Goal: Task Accomplishment & Management: Manage account settings

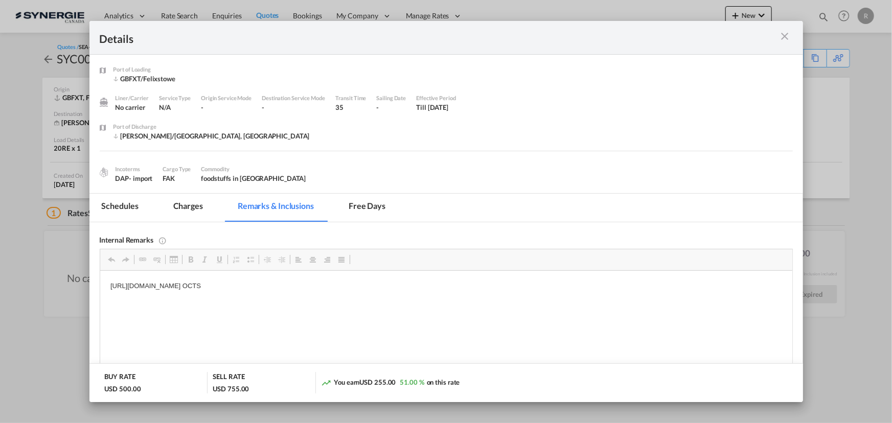
click at [788, 40] on md-icon "icon-close m-3 fg-AAA8AD cursor" at bounding box center [785, 36] width 12 height 12
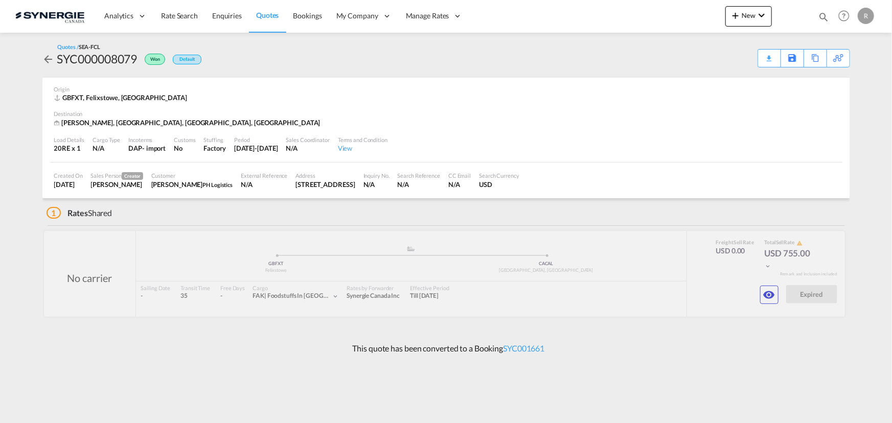
click at [825, 16] on md-icon "icon-magnify" at bounding box center [823, 16] width 11 height 11
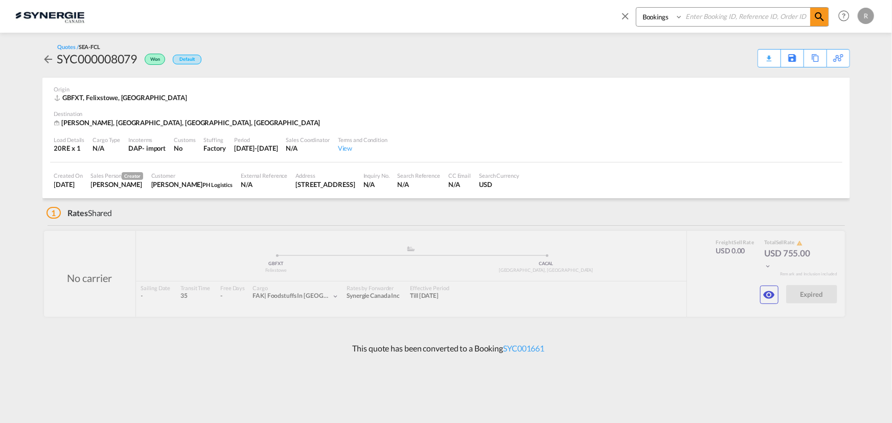
click at [663, 19] on select "Bookings Quotes Enquiries" at bounding box center [661, 17] width 49 height 18
select select "Quotes"
click at [637, 8] on select "Bookings Quotes Enquiries" at bounding box center [661, 17] width 49 height 18
click at [752, 10] on input at bounding box center [746, 17] width 127 height 18
type input "14098"
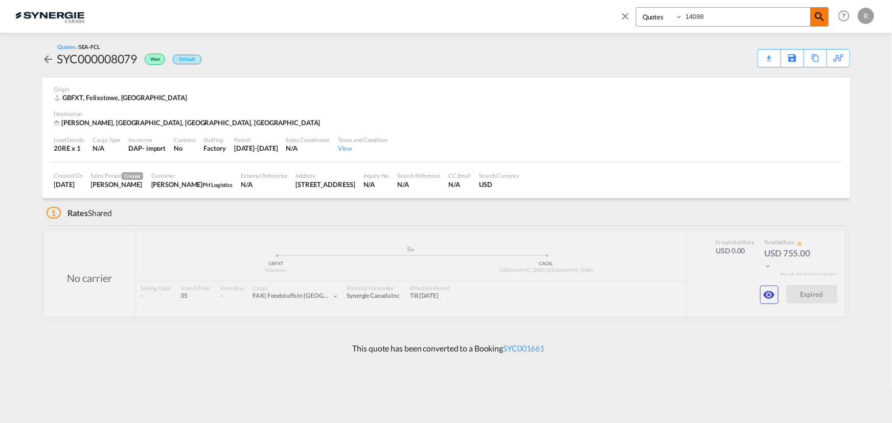
click at [818, 16] on md-icon "icon-magnify" at bounding box center [820, 17] width 12 height 12
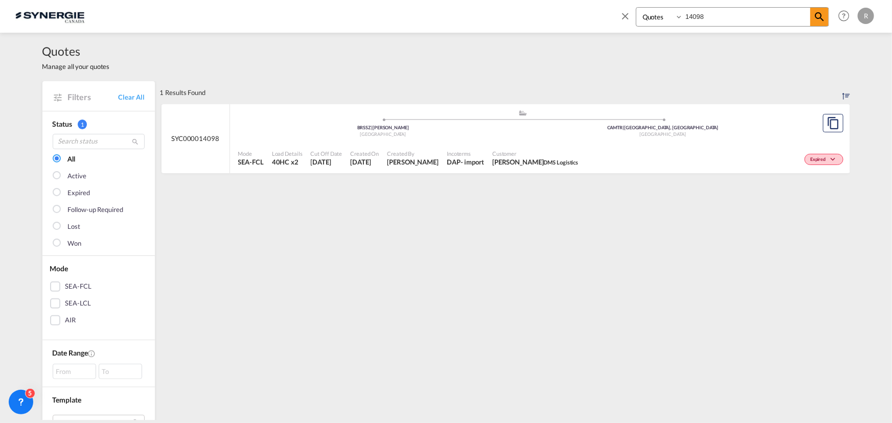
click at [682, 144] on div "Mode SEA-FCL Load Details 40HC x2 Cut Off Date 15 Aug 2025 Created On 15 Aug 20…" at bounding box center [540, 158] width 620 height 31
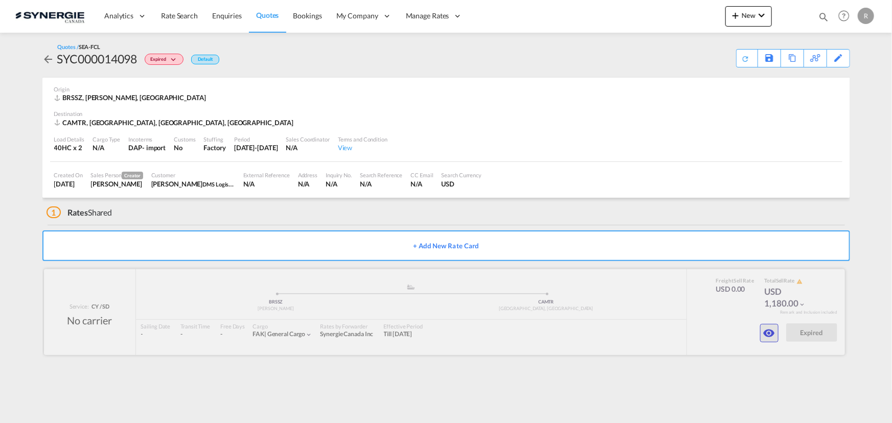
click at [767, 337] on md-icon "icon-eye" at bounding box center [769, 333] width 12 height 12
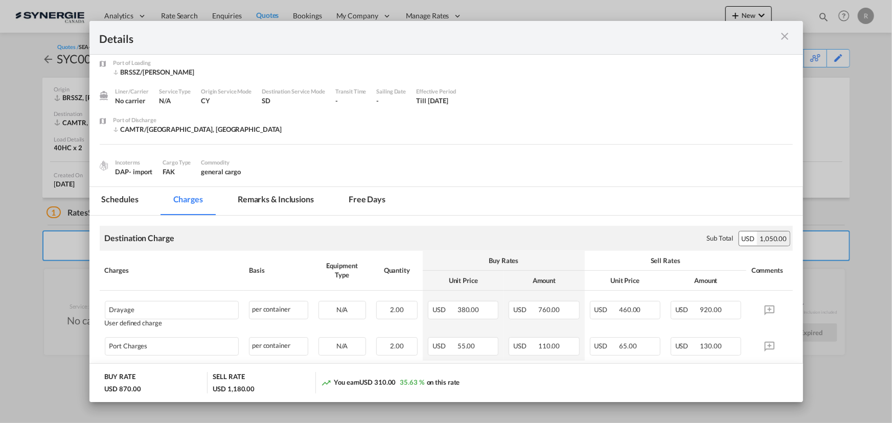
scroll to position [6, 0]
click at [785, 35] on md-icon "icon-close m-3 fg-AAA8AD cursor" at bounding box center [785, 36] width 12 height 12
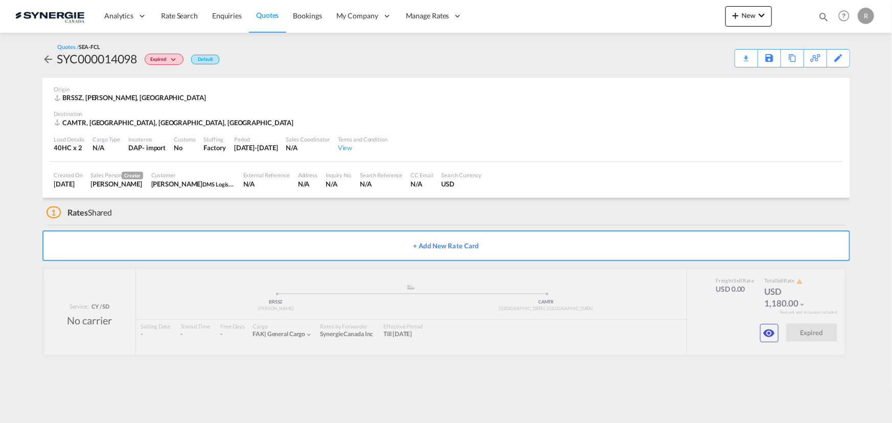
click at [824, 16] on md-icon "icon-magnify" at bounding box center [823, 16] width 11 height 11
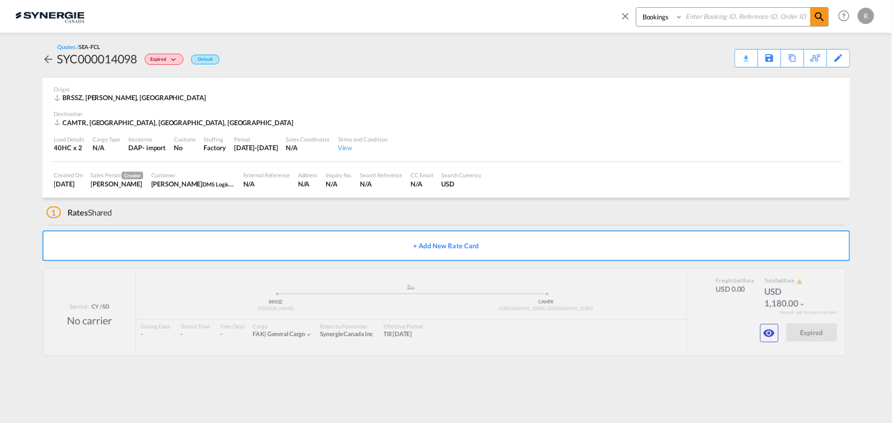
click at [684, 19] on select "Bookings Quotes Enquiries" at bounding box center [661, 17] width 49 height 18
select select "Quotes"
click at [637, 8] on select "Bookings Quotes Enquiries" at bounding box center [661, 17] width 49 height 18
click at [735, 18] on input at bounding box center [746, 17] width 127 height 18
type input "13276"
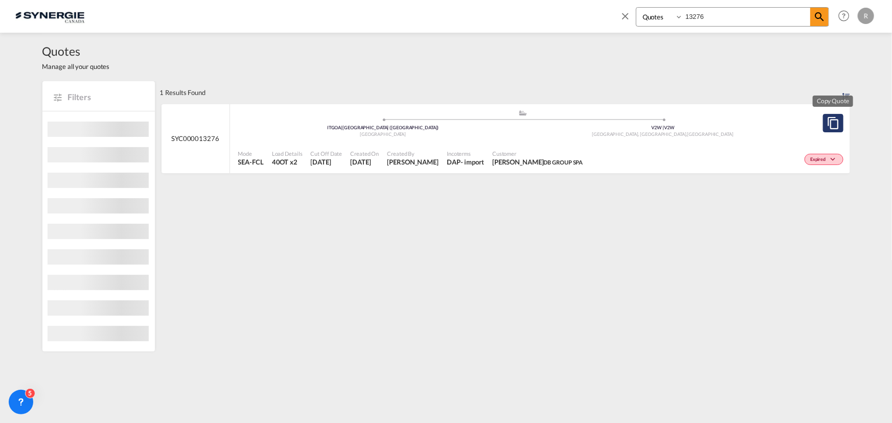
click at [831, 122] on md-icon "assets/icons/custom/copyQuote.svg" at bounding box center [833, 123] width 12 height 12
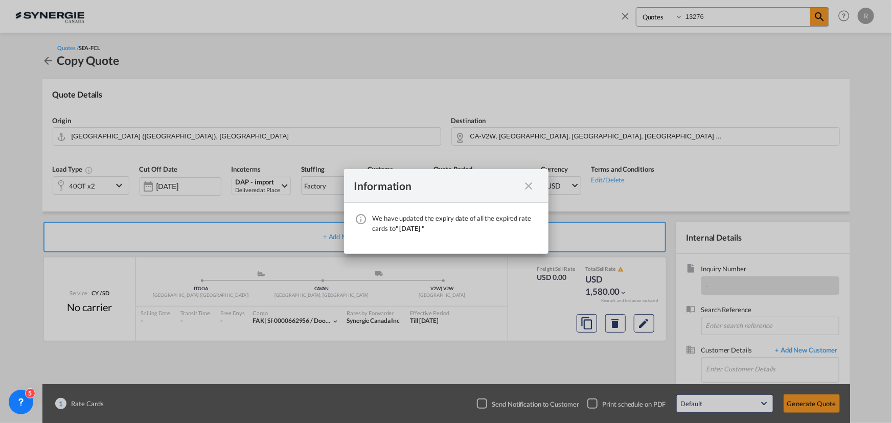
click at [527, 186] on md-icon "icon-close fg-AAA8AD cursor" at bounding box center [529, 186] width 12 height 12
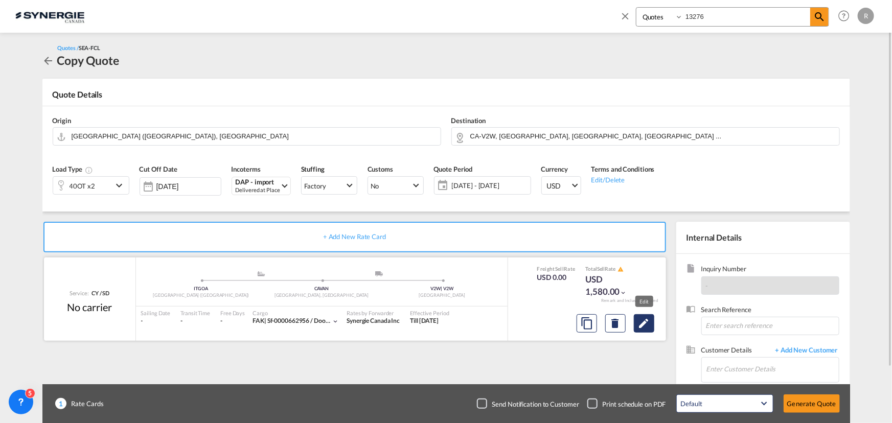
click at [650, 325] on md-icon "Edit" at bounding box center [644, 324] width 12 height 12
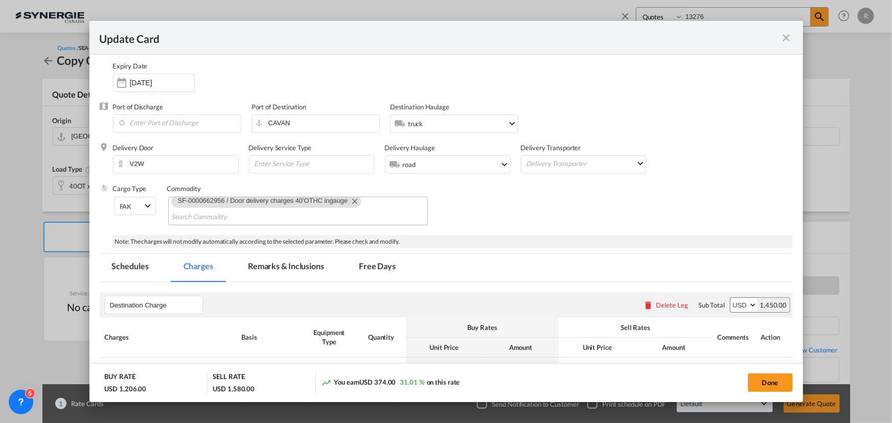
scroll to position [93, 0]
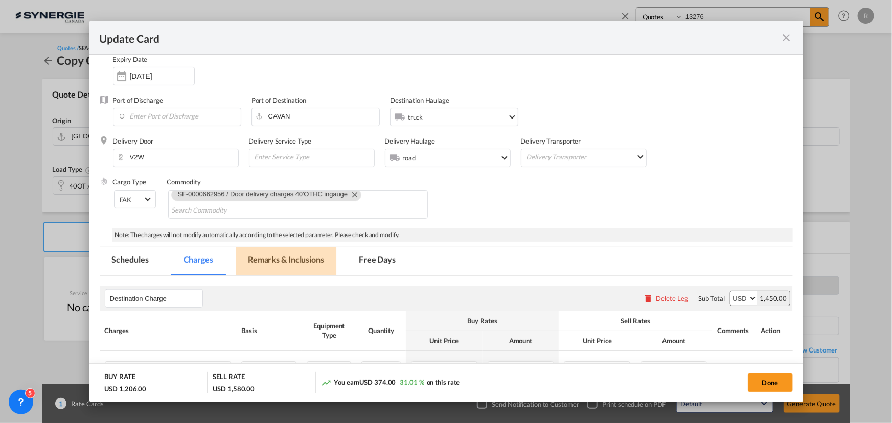
click at [275, 260] on md-tab-item "Remarks & Inclusions" at bounding box center [286, 261] width 101 height 28
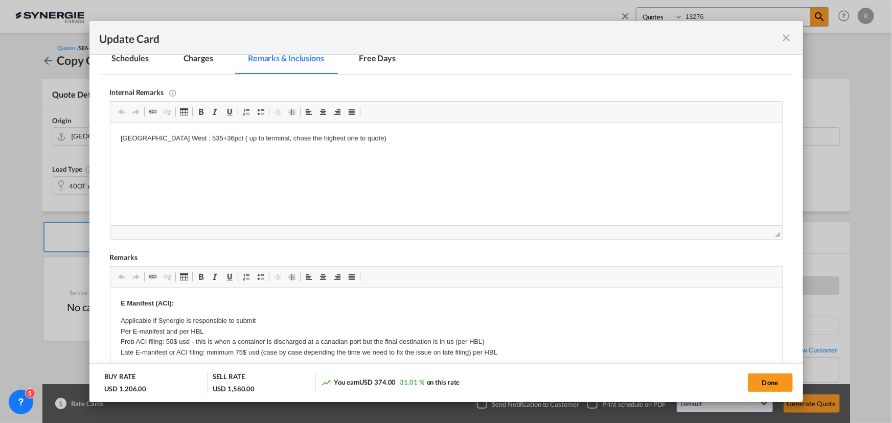
scroll to position [186, 0]
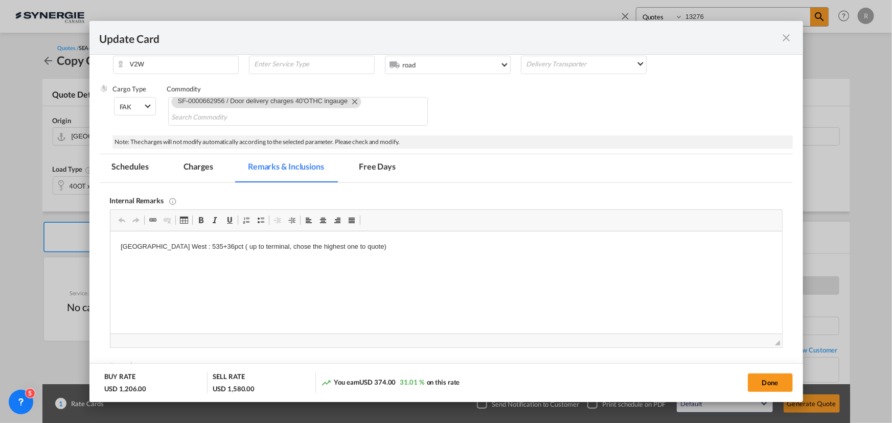
drag, startPoint x: 201, startPoint y: 164, endPoint x: 264, endPoint y: 179, distance: 64.7
click at [201, 164] on md-tab-item "Charges" at bounding box center [198, 168] width 54 height 28
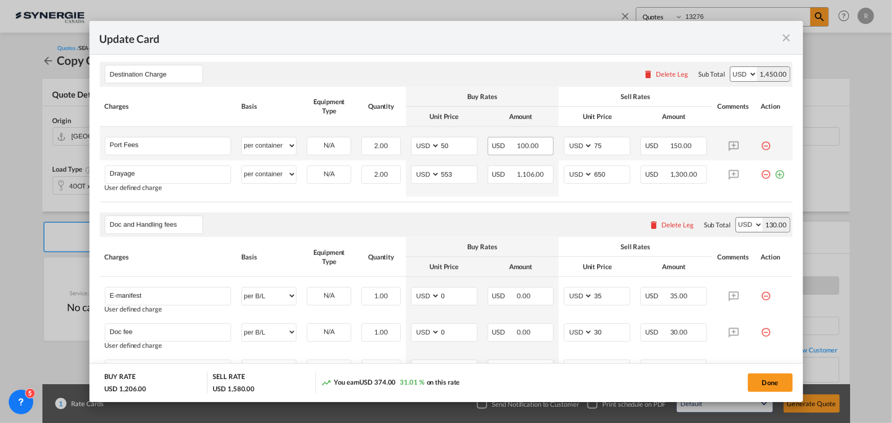
scroll to position [325, 0]
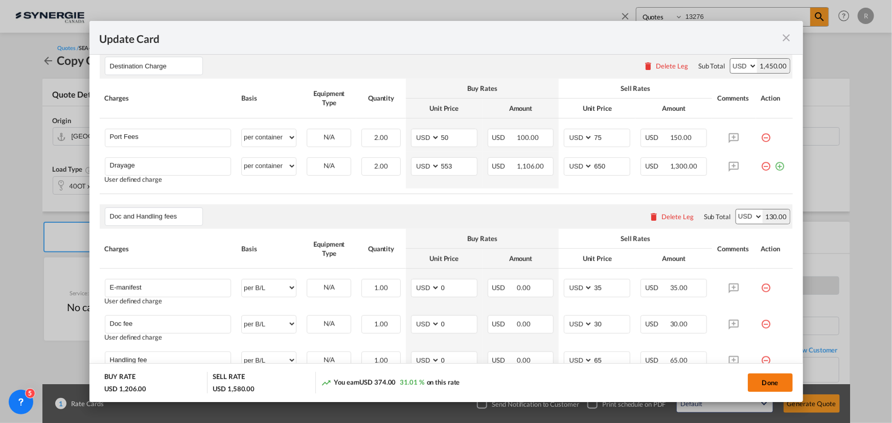
click at [772, 387] on button "Done" at bounding box center [770, 383] width 45 height 18
type input "22 Oct 2025"
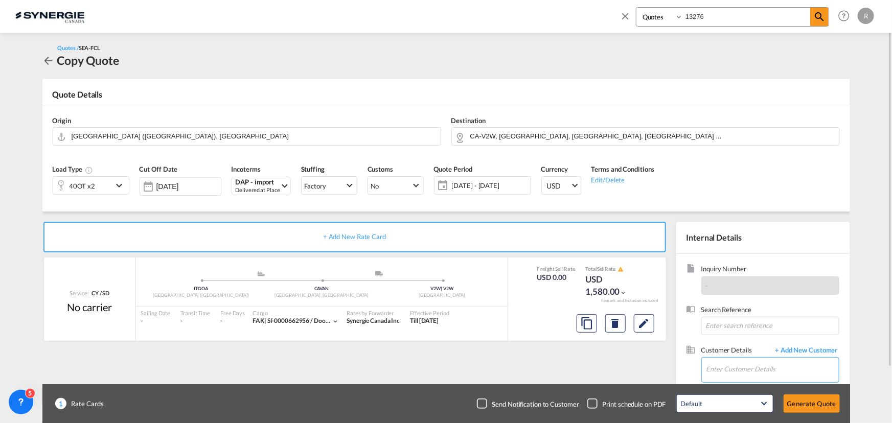
click at [716, 368] on input "Enter Customer Details" at bounding box center [773, 369] width 132 height 23
click at [756, 339] on div "Marzia Rausa marzia .rausa@dbgroup.net | DB Group" at bounding box center [772, 344] width 133 height 28
type input "DB Group, Marzia Rausa, marzia.rausa@dbgroup.net"
click at [812, 402] on button "Generate Quote" at bounding box center [812, 404] width 56 height 18
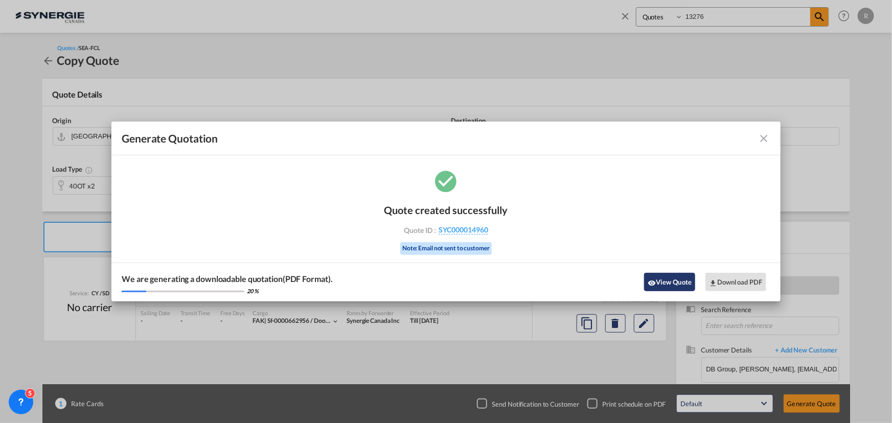
click at [660, 281] on button "View Quote" at bounding box center [669, 282] width 51 height 18
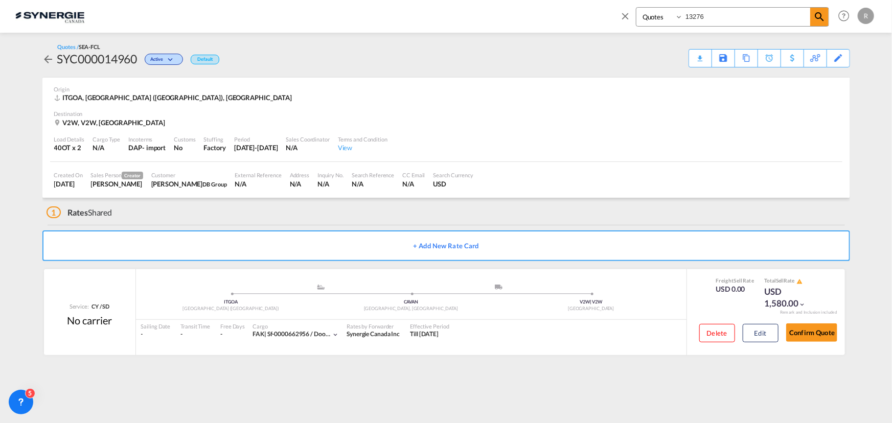
click at [0, 0] on div "Download Quote" at bounding box center [0, 0] width 0 height 0
click at [762, 327] on button "Edit" at bounding box center [761, 333] width 36 height 18
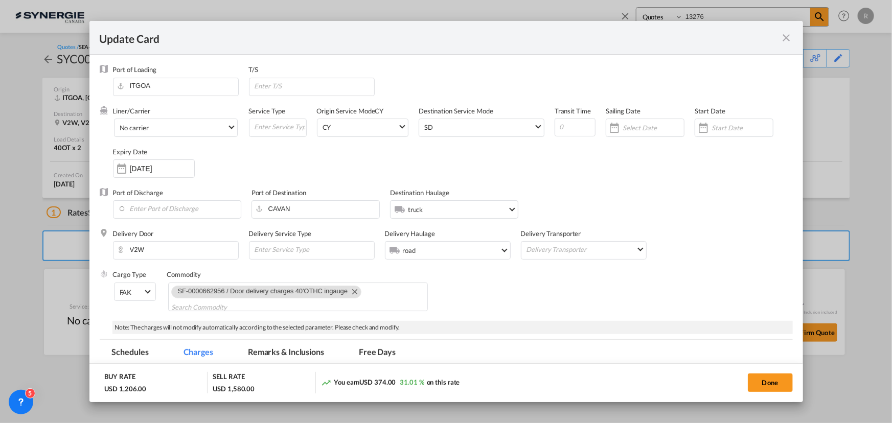
scroll to position [93, 0]
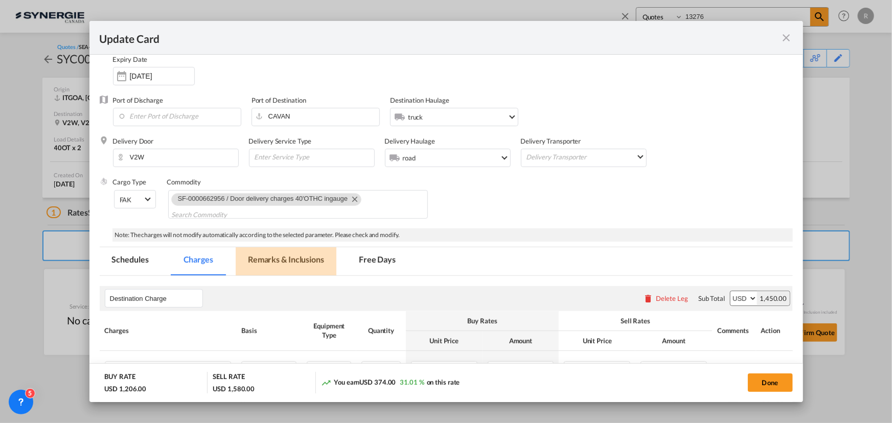
click at [278, 255] on md-tab-item "Remarks & Inclusions" at bounding box center [286, 261] width 101 height 28
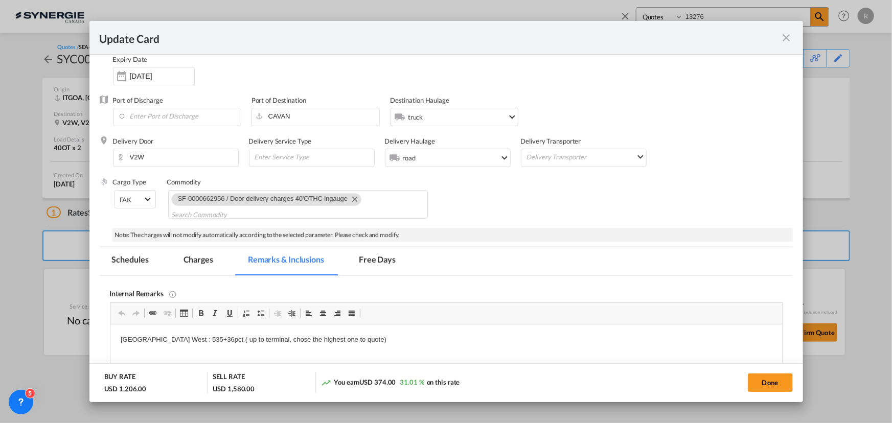
scroll to position [0, 0]
click at [189, 261] on md-tab-item "Charges" at bounding box center [198, 261] width 54 height 28
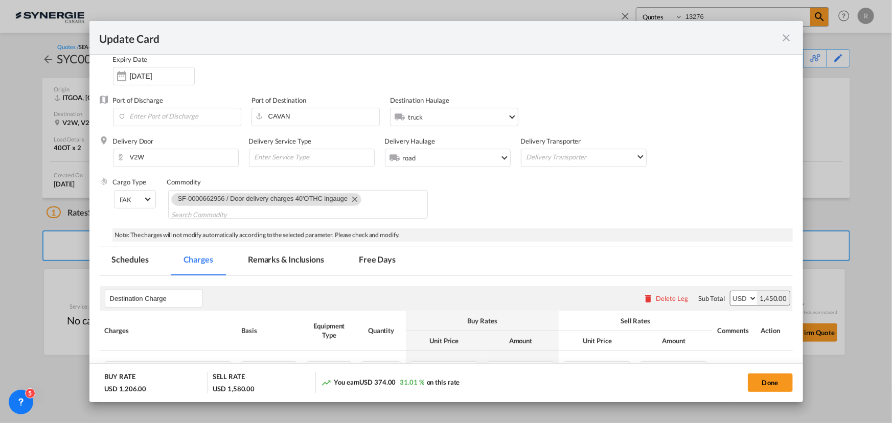
scroll to position [232, 0]
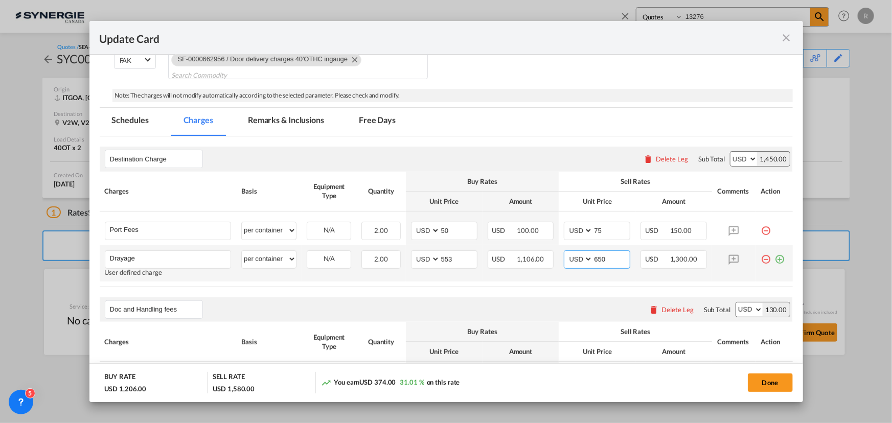
drag, startPoint x: 605, startPoint y: 257, endPoint x: 562, endPoint y: 255, distance: 43.5
click at [564, 255] on md-input-container "AED AFN ALL AMD ANG AOA ARS AUD AWG AZN BAM BBD BDT BGN BHD BIF BMD BND BOB BRL…" at bounding box center [597, 260] width 66 height 18
type input "625"
click at [771, 386] on button "Done" at bounding box center [770, 383] width 45 height 18
type input "22 Oct 2025"
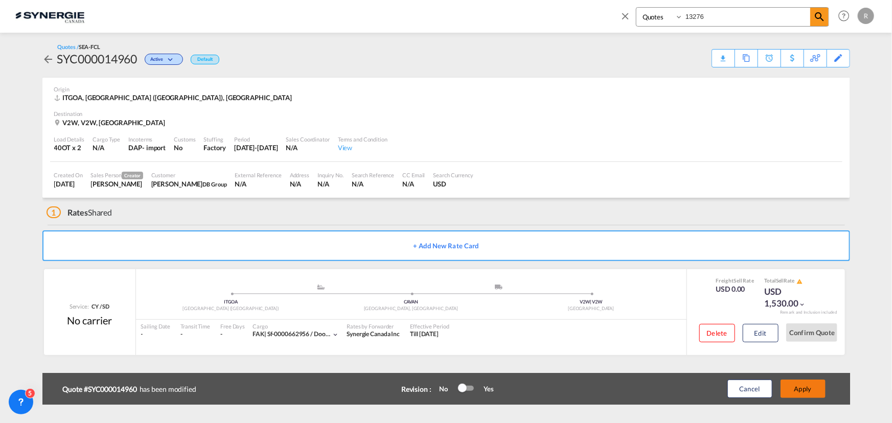
click at [811, 394] on button "Apply" at bounding box center [803, 389] width 45 height 18
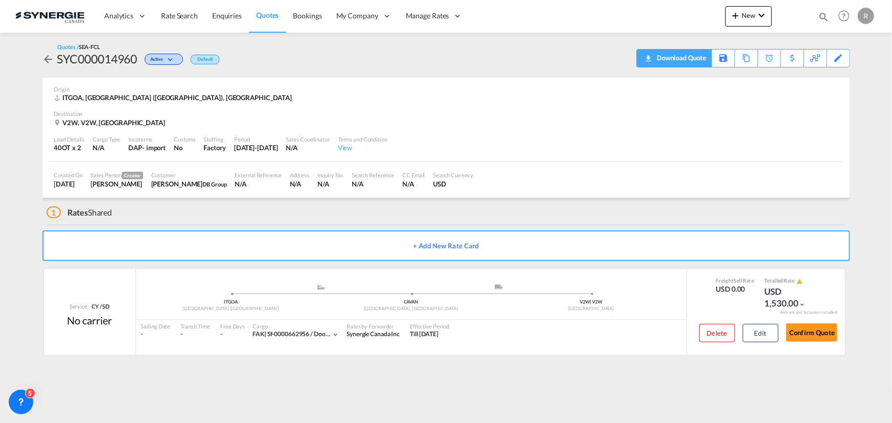
click at [685, 60] on div "Download Quote" at bounding box center [681, 58] width 52 height 16
click at [817, 334] on button "Confirm Quote" at bounding box center [811, 333] width 51 height 18
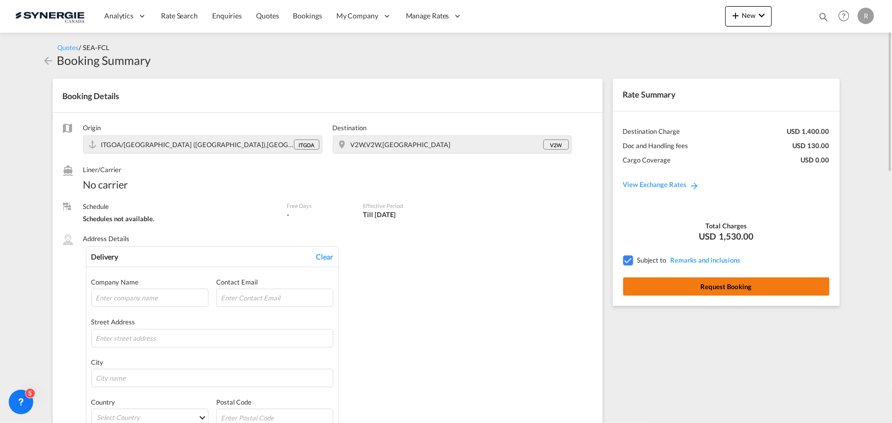
click at [724, 292] on button "Request Booking" at bounding box center [726, 287] width 207 height 18
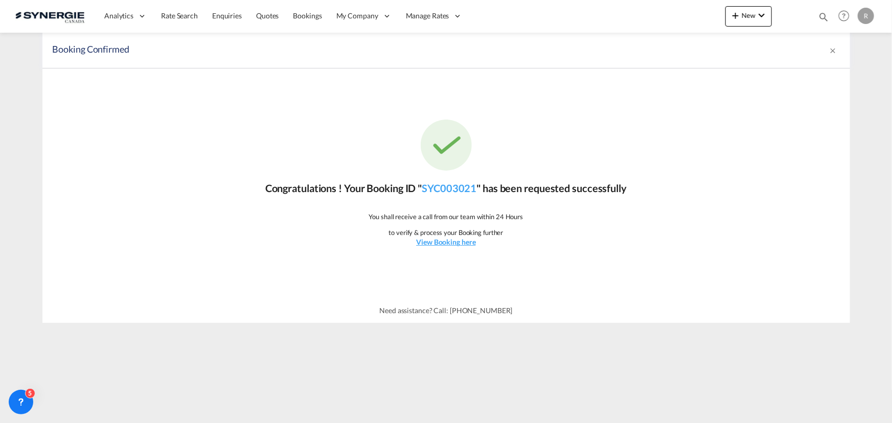
click at [822, 15] on md-icon "icon-magnify" at bounding box center [823, 16] width 11 height 11
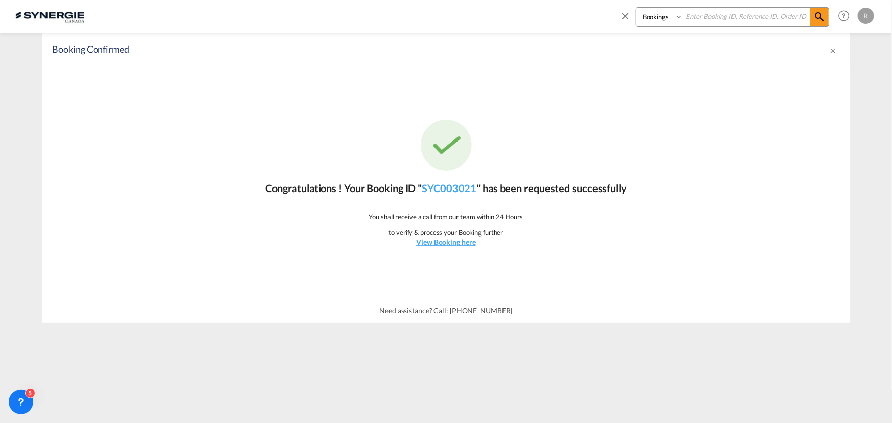
click at [670, 20] on select "Bookings Quotes Enquiries" at bounding box center [661, 17] width 49 height 18
select select "Quotes"
click at [637, 8] on select "Bookings Quotes Enquiries" at bounding box center [661, 17] width 49 height 18
click at [711, 17] on input at bounding box center [746, 17] width 127 height 18
type input "14932"
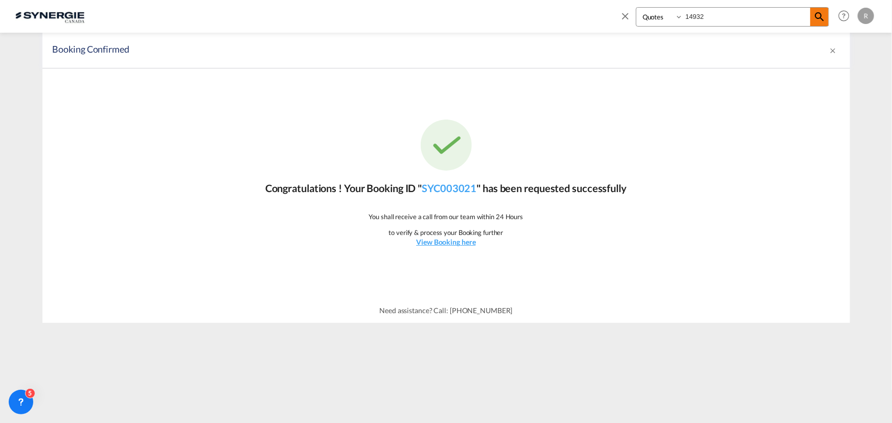
click at [820, 17] on md-icon "icon-magnify" at bounding box center [820, 17] width 12 height 12
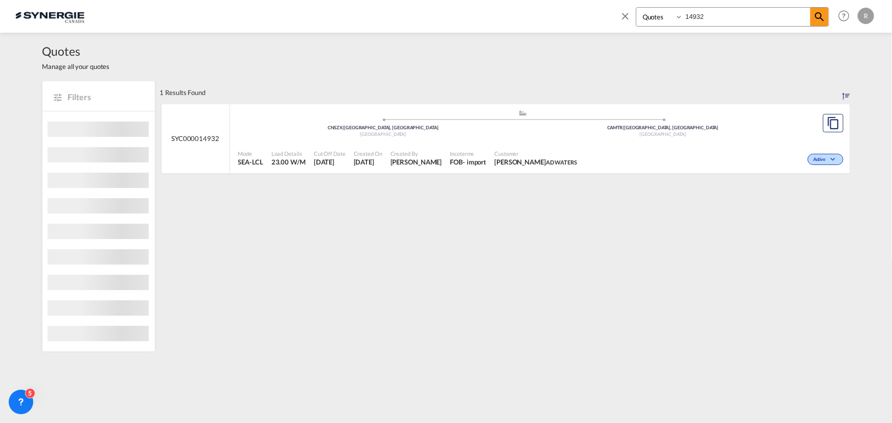
click at [758, 141] on div ".a{fill:#aaa8ad;} .a{fill:#aaa8ad;} CNSZX | Shenzhen, GD China CAMTR | Montreal…" at bounding box center [523, 125] width 570 height 33
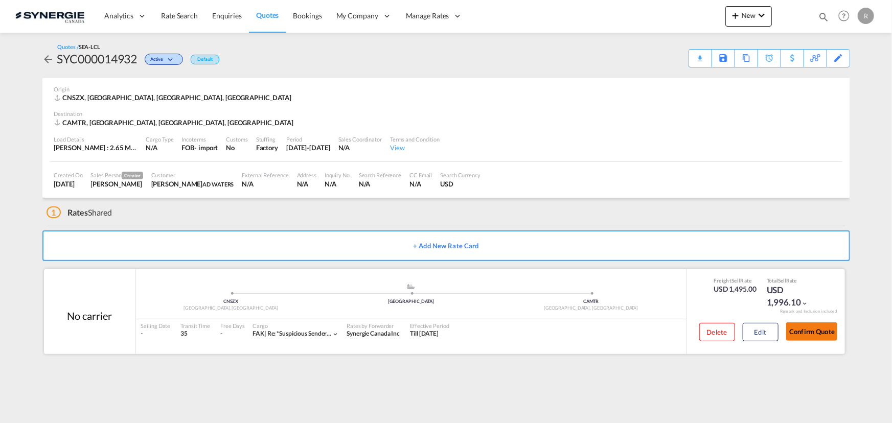
click at [829, 332] on button "Confirm Quote" at bounding box center [811, 332] width 51 height 18
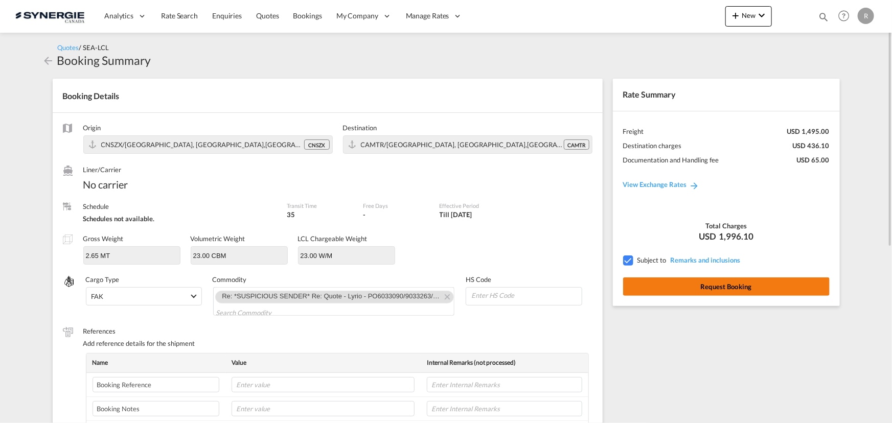
click at [739, 282] on button "Request Booking" at bounding box center [726, 287] width 207 height 18
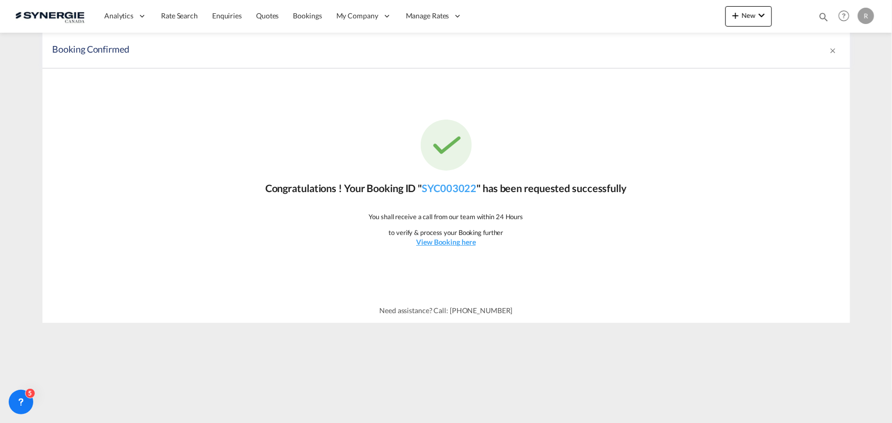
click at [823, 17] on md-icon "icon-magnify" at bounding box center [823, 16] width 11 height 11
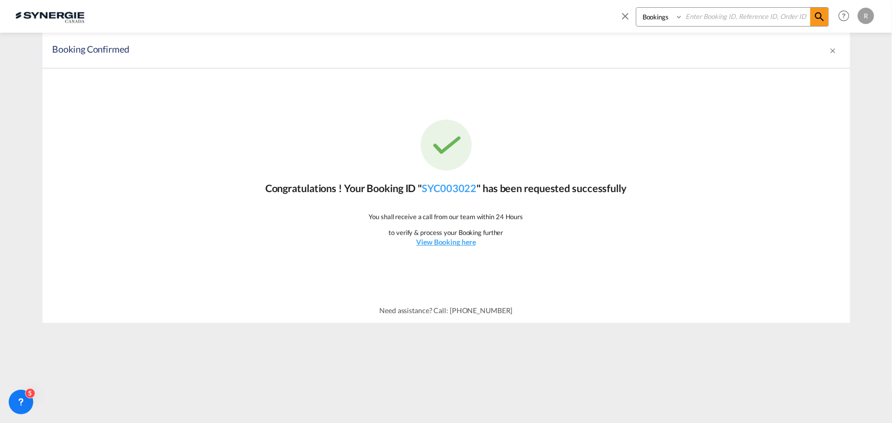
click at [663, 17] on select "Bookings Quotes Enquiries" at bounding box center [661, 17] width 49 height 18
select select "Quotes"
click at [637, 8] on select "Bookings Quotes Enquiries" at bounding box center [661, 17] width 49 height 18
click at [710, 18] on input at bounding box center [746, 17] width 127 height 18
type input "14098"
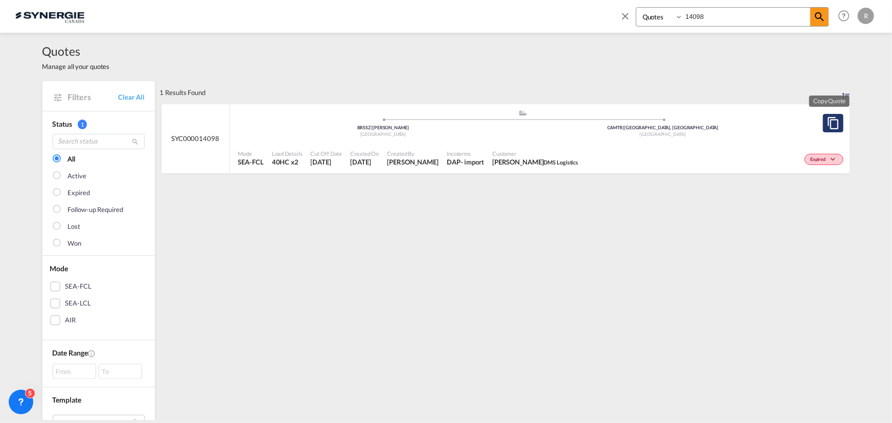
click at [829, 121] on md-icon "assets/icons/custom/copyQuote.svg" at bounding box center [833, 123] width 12 height 12
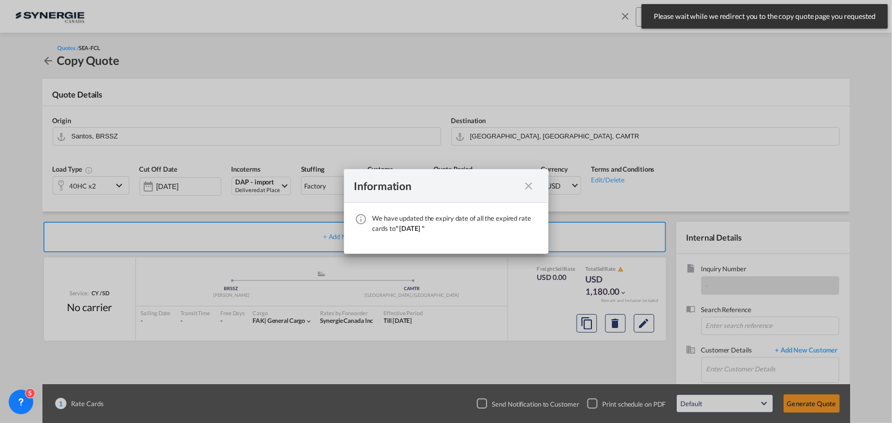
click at [527, 187] on md-icon "icon-close fg-AAA8AD cursor" at bounding box center [529, 186] width 12 height 12
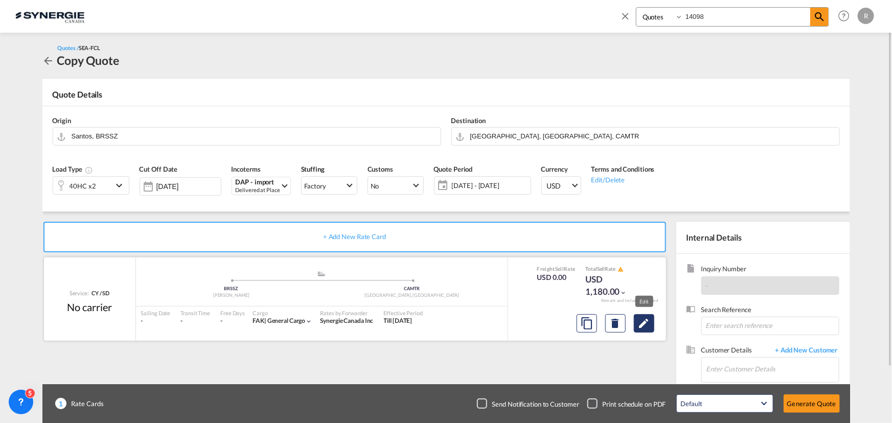
click at [643, 325] on md-icon "Edit" at bounding box center [644, 324] width 12 height 12
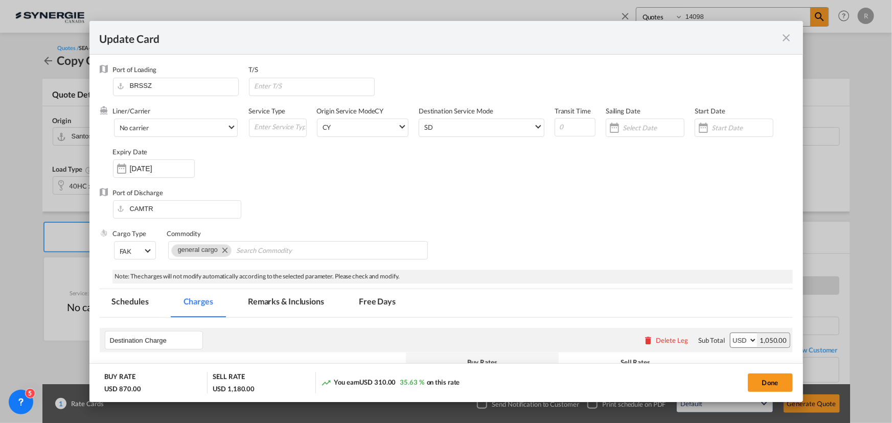
select select "per container"
select select "per B/L"
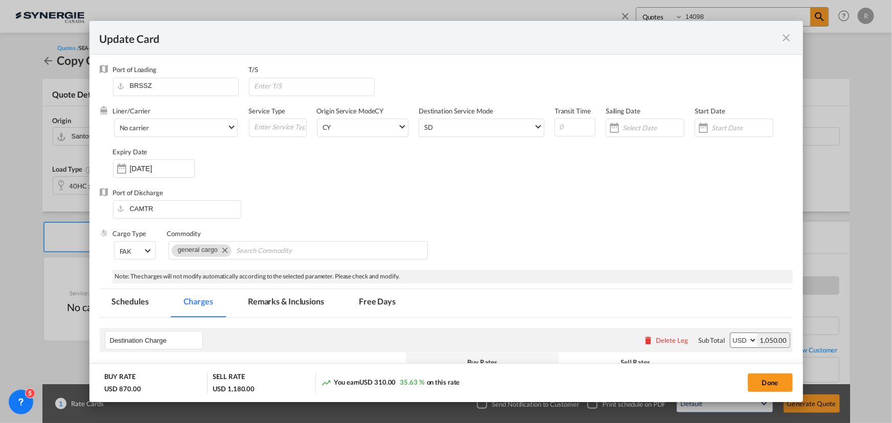
select select "per B/L"
select select "per container"
select select "per shipment"
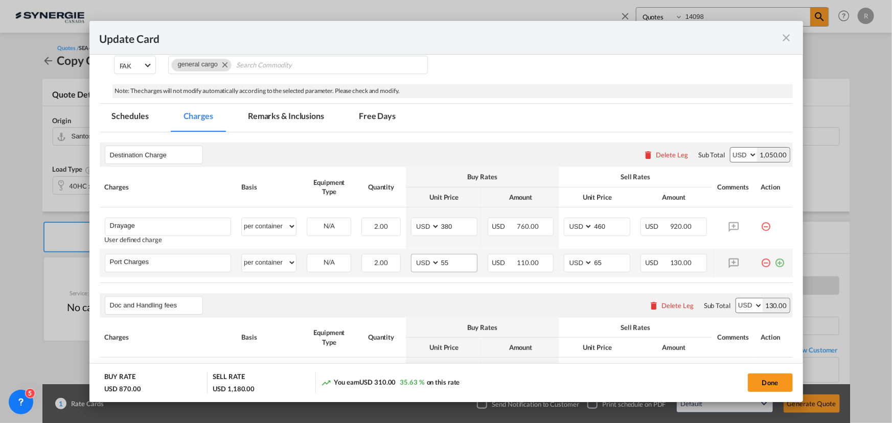
scroll to position [232, 0]
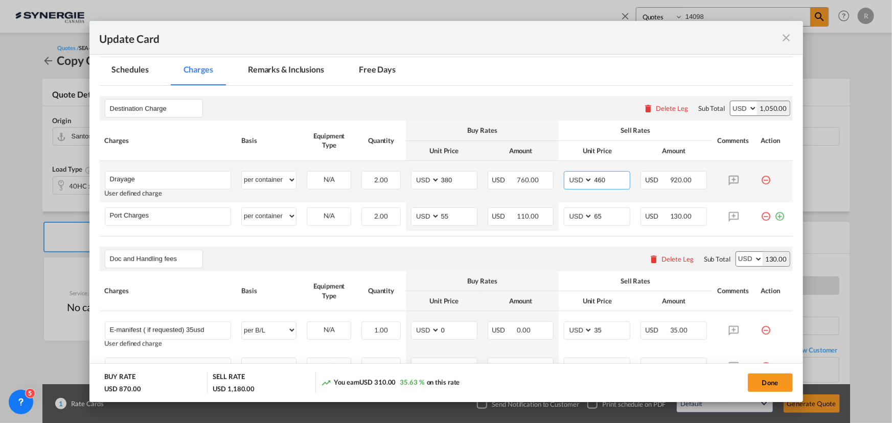
click at [605, 181] on input "460" at bounding box center [611, 179] width 37 height 15
type input "445"
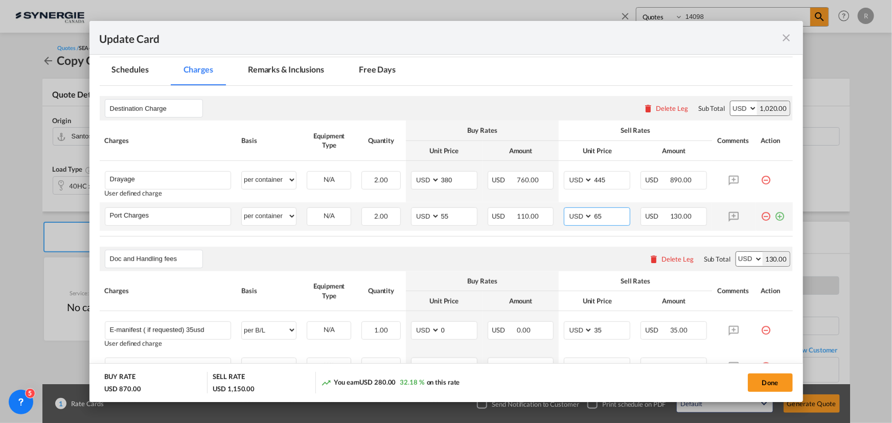
click at [607, 217] on input "65" at bounding box center [611, 215] width 37 height 15
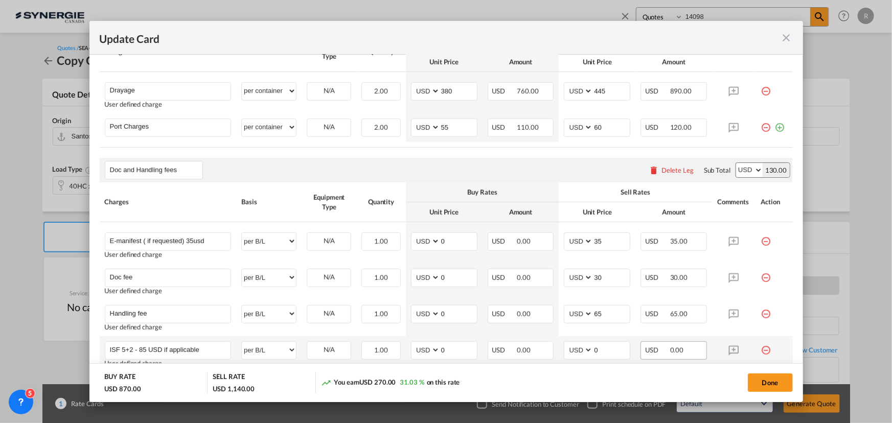
scroll to position [278, 0]
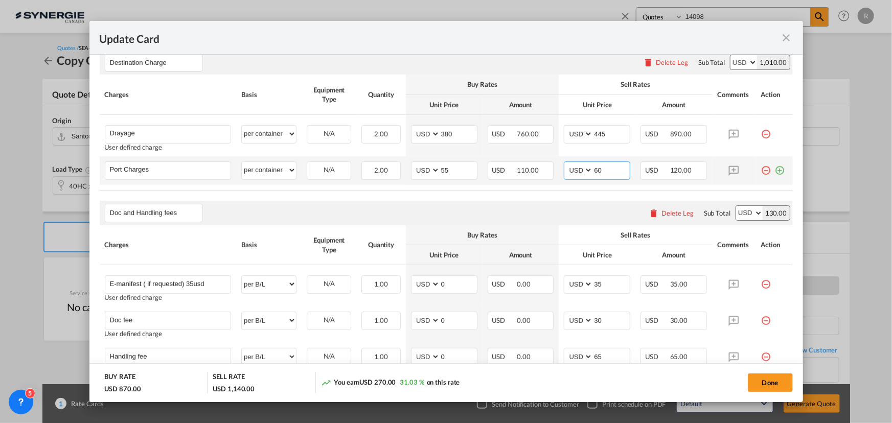
click at [603, 173] on input "60" at bounding box center [611, 169] width 37 height 15
type input "62.5"
drag, startPoint x: 777, startPoint y: 385, endPoint x: 761, endPoint y: 387, distance: 16.4
click at [777, 385] on button "Done" at bounding box center [770, 383] width 45 height 18
type input "22 Oct 2025"
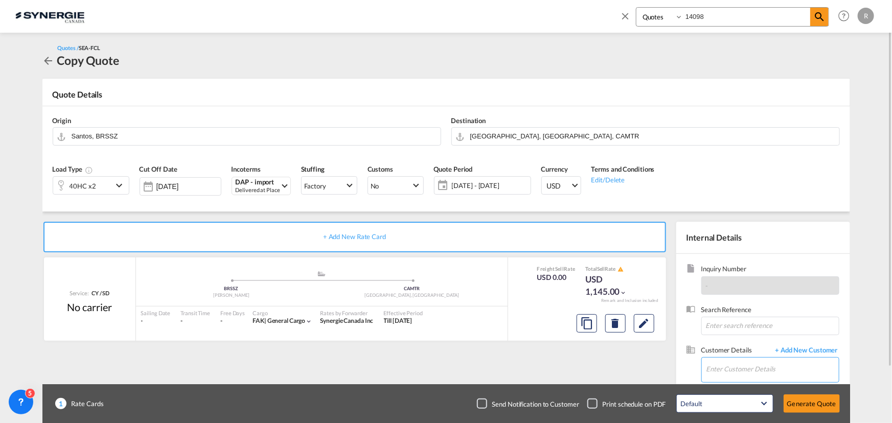
click at [730, 367] on input "Enter Customer Details" at bounding box center [773, 369] width 132 height 23
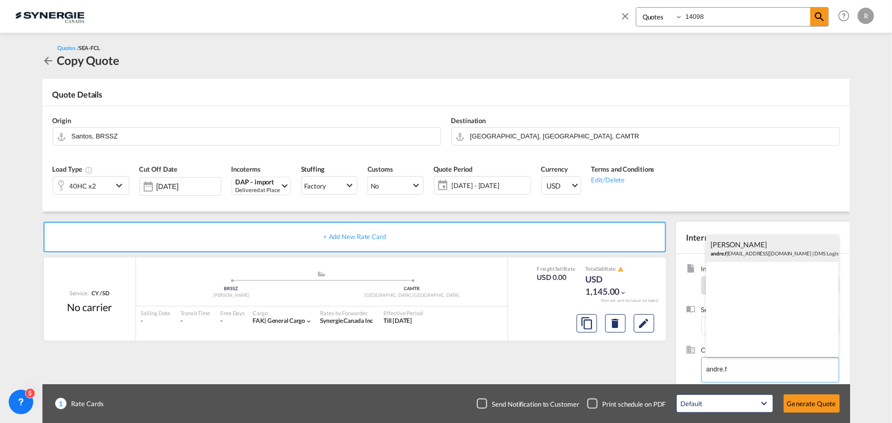
click at [744, 249] on div "Andre Ferreira andre.f erreira@dmslog.com | DMS Logistics" at bounding box center [772, 249] width 133 height 28
type input "DMS Logistics, Andre Ferreira, andre.ferreira@dmslog.com"
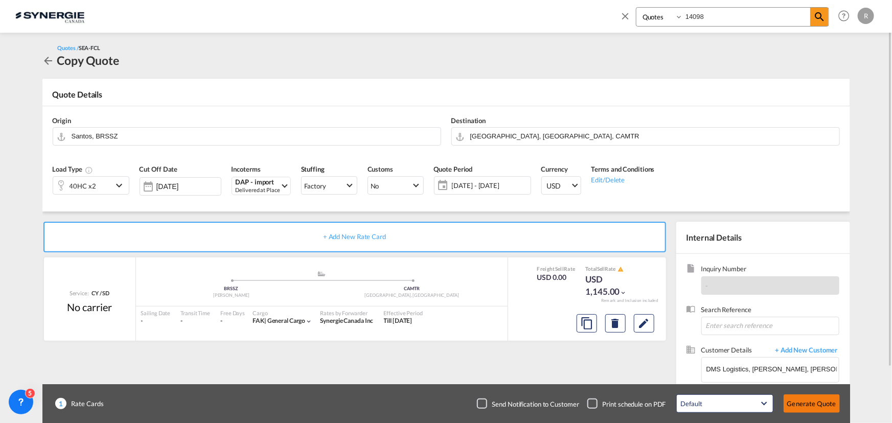
click at [815, 403] on button "Generate Quote" at bounding box center [812, 404] width 56 height 18
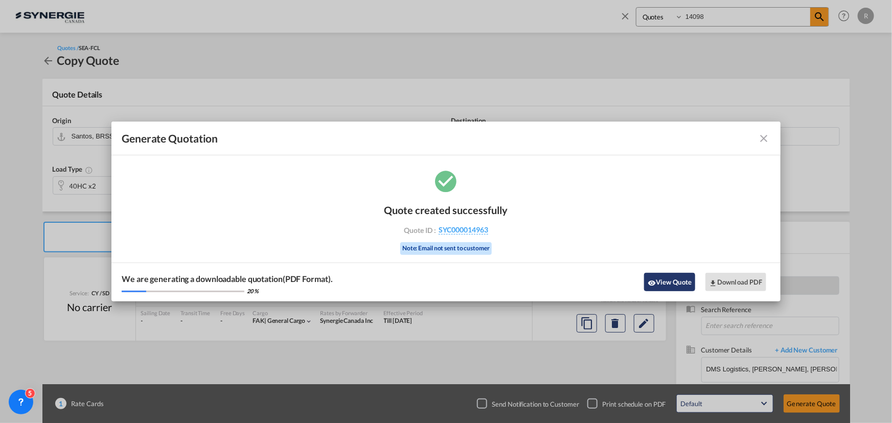
click at [666, 281] on button "View Quote" at bounding box center [669, 282] width 51 height 18
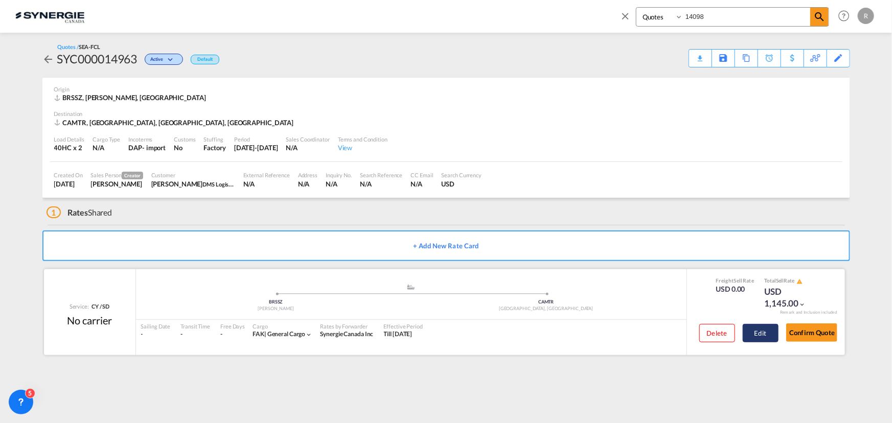
click at [754, 328] on button "Edit" at bounding box center [761, 333] width 36 height 18
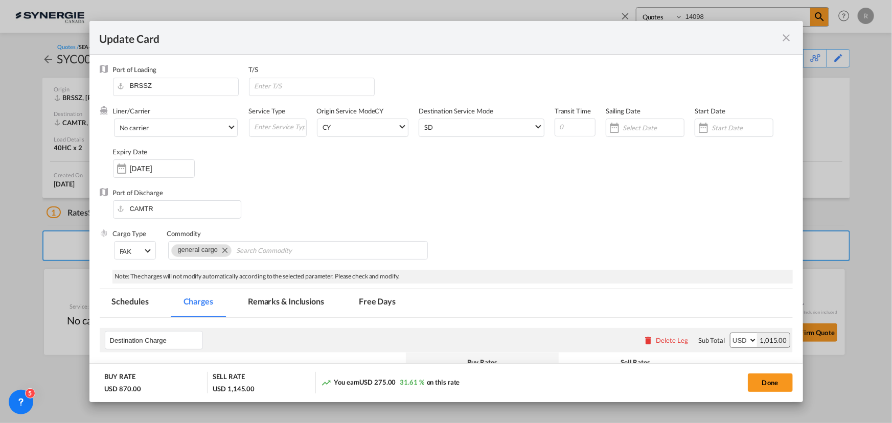
click at [296, 301] on md-tab-item "Remarks & Inclusions" at bounding box center [286, 303] width 101 height 28
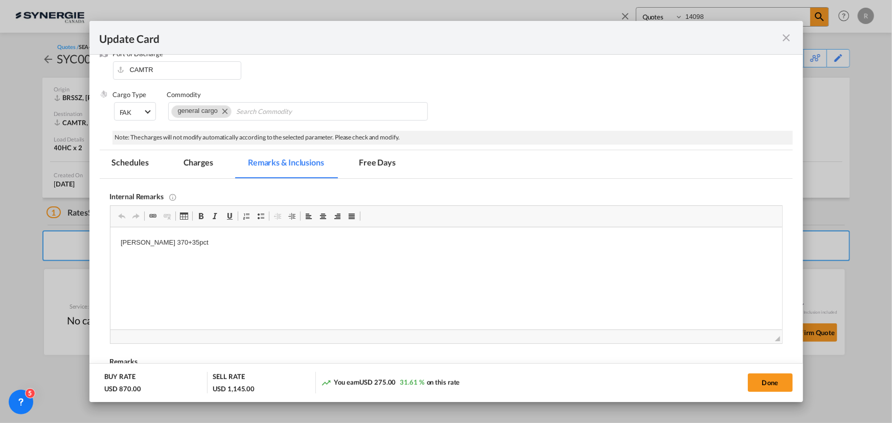
click at [786, 37] on md-icon "icon-close fg-AAA8AD m-0 pointer" at bounding box center [787, 38] width 12 height 12
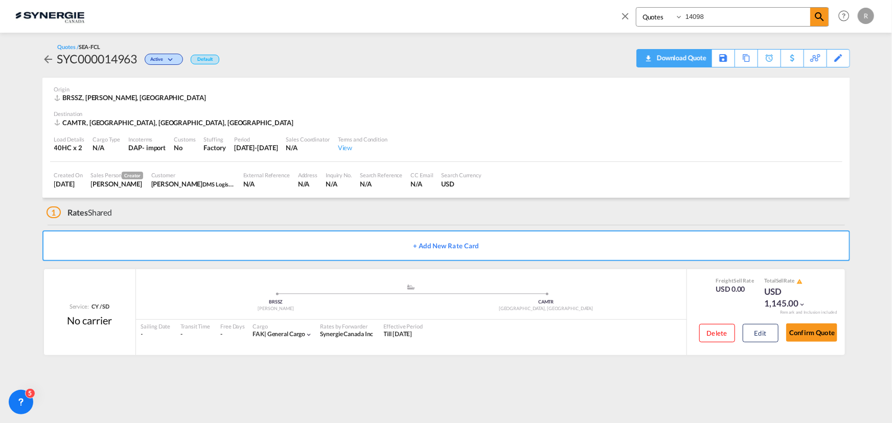
click at [644, 59] on md-icon "icon-download" at bounding box center [648, 55] width 12 height 8
drag, startPoint x: 728, startPoint y: 20, endPoint x: 577, endPoint y: 4, distance: 151.2
click at [577, 4] on div "Bookings Quotes Enquiries 14098 Help Resources Product Release R My Profile Log…" at bounding box center [446, 16] width 862 height 32
type input "13671"
click at [815, 17] on md-icon "icon-magnify" at bounding box center [820, 17] width 12 height 12
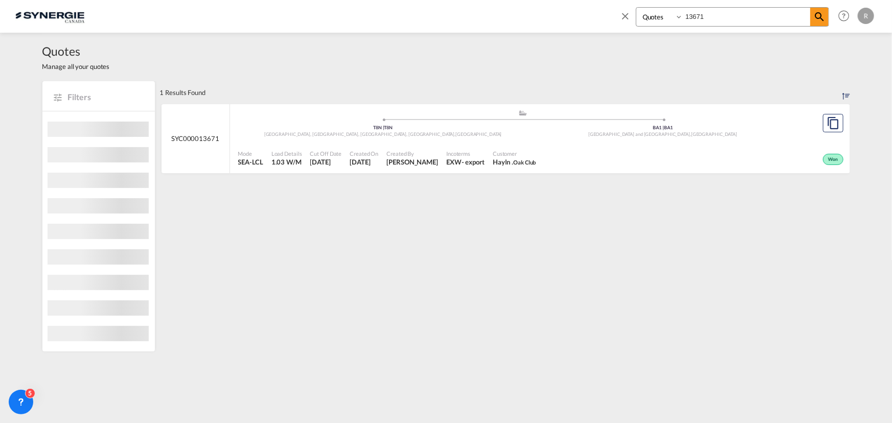
click at [682, 160] on div "Won" at bounding box center [693, 159] width 306 height 26
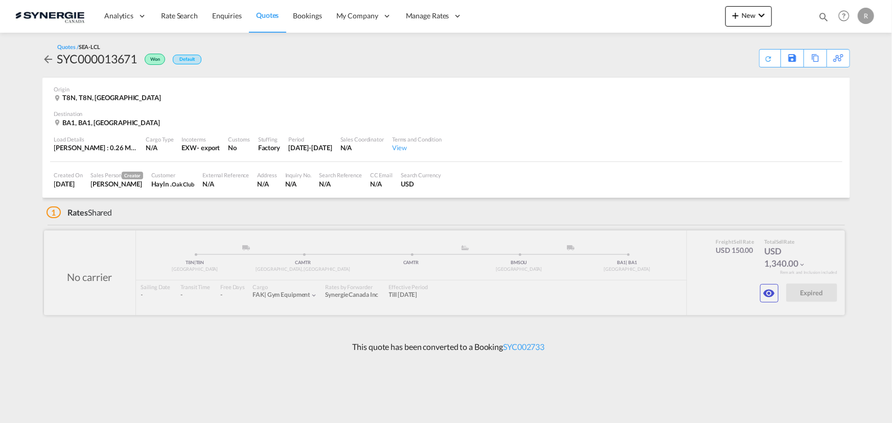
click at [752, 303] on div at bounding box center [444, 273] width 801 height 85
click at [765, 295] on md-icon "icon-eye" at bounding box center [769, 293] width 12 height 12
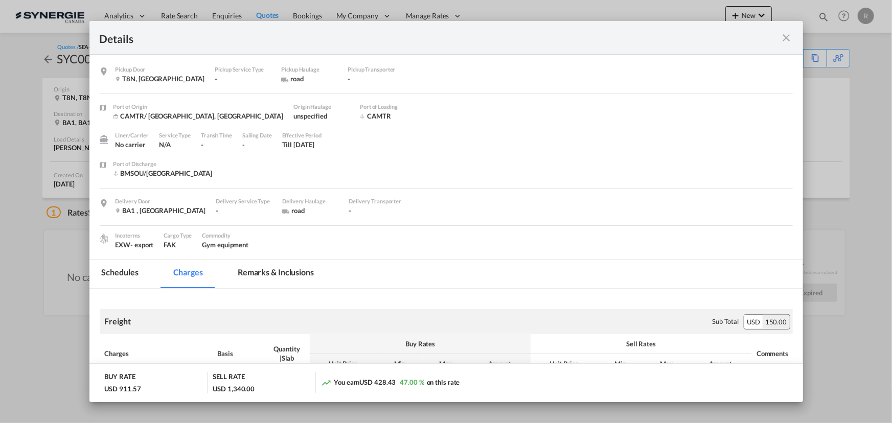
scroll to position [46, 0]
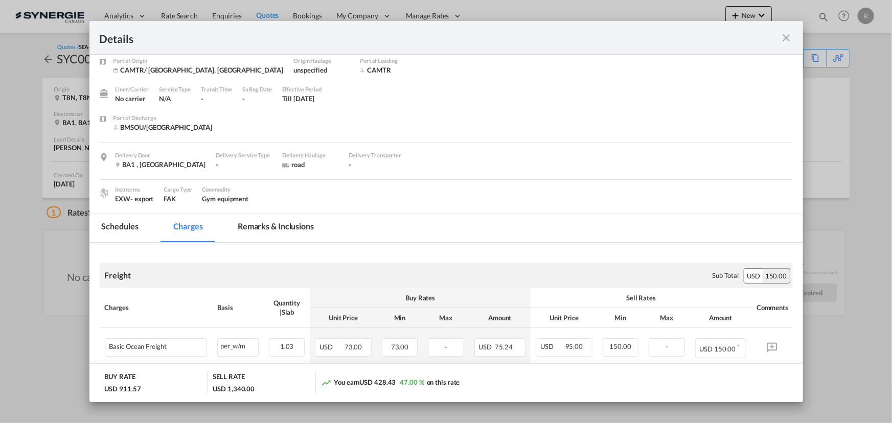
click at [782, 44] on div "Details" at bounding box center [446, 38] width 714 height 34
click at [785, 38] on md-icon "icon-close fg-AAA8AD m-0 cursor" at bounding box center [787, 38] width 12 height 12
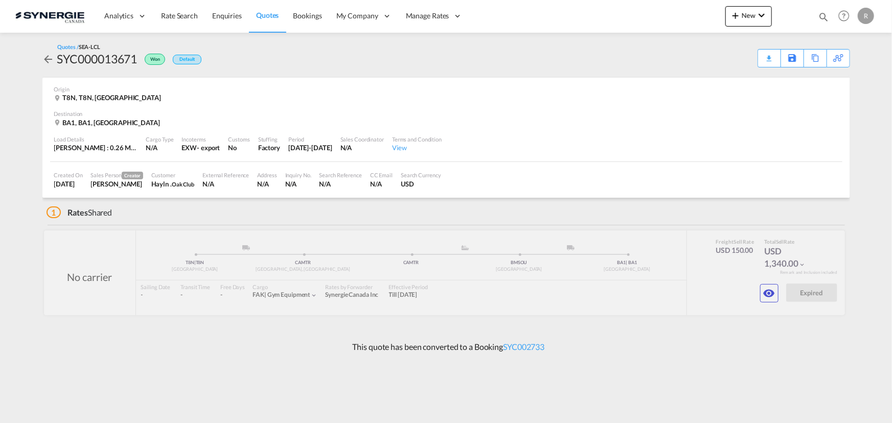
click at [823, 17] on md-icon "icon-magnify" at bounding box center [823, 16] width 11 height 11
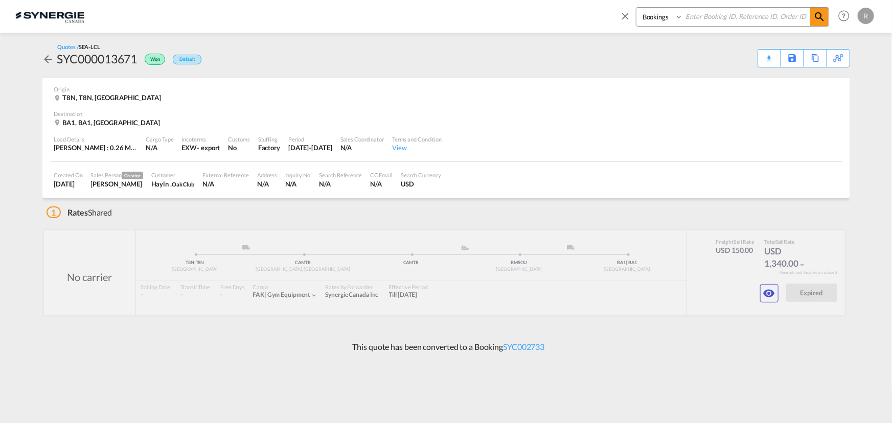
click at [679, 21] on select "Bookings Quotes Enquiries" at bounding box center [661, 17] width 49 height 18
select select "Quotes"
click at [637, 8] on select "Bookings Quotes Enquiries" at bounding box center [661, 17] width 49 height 18
click at [732, 17] on input at bounding box center [746, 17] width 127 height 18
type input "14932"
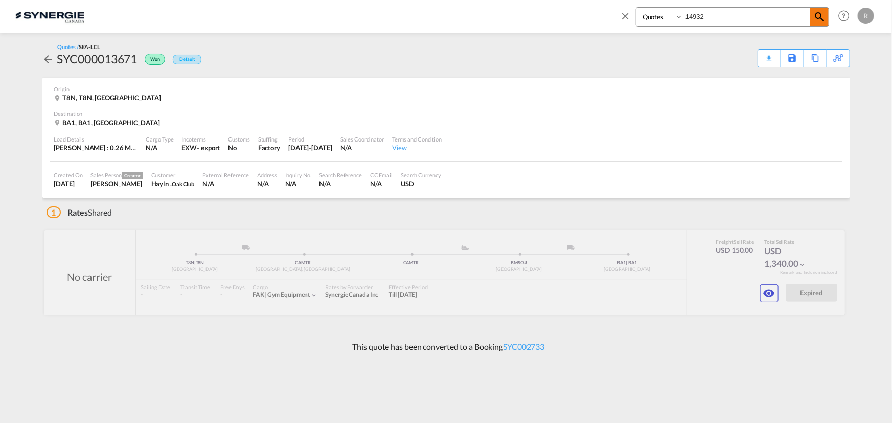
click at [823, 21] on md-icon "icon-magnify" at bounding box center [820, 17] width 12 height 12
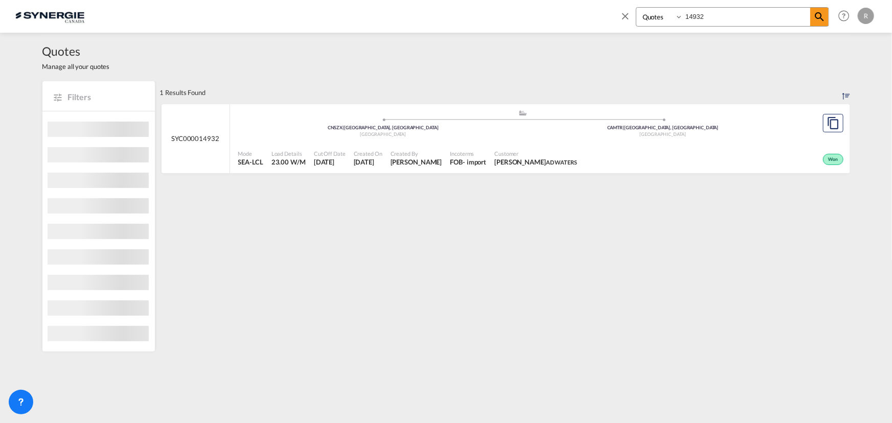
click at [631, 137] on div "[GEOGRAPHIC_DATA]" at bounding box center [663, 134] width 280 height 7
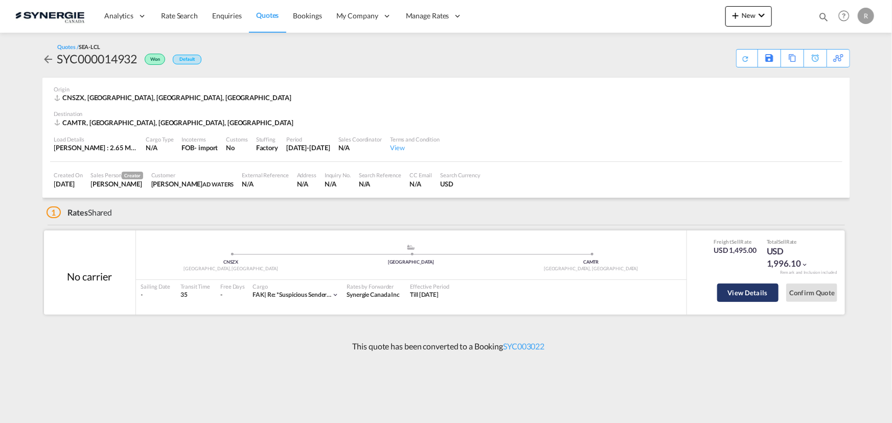
click at [740, 299] on button "View Details" at bounding box center [747, 293] width 61 height 18
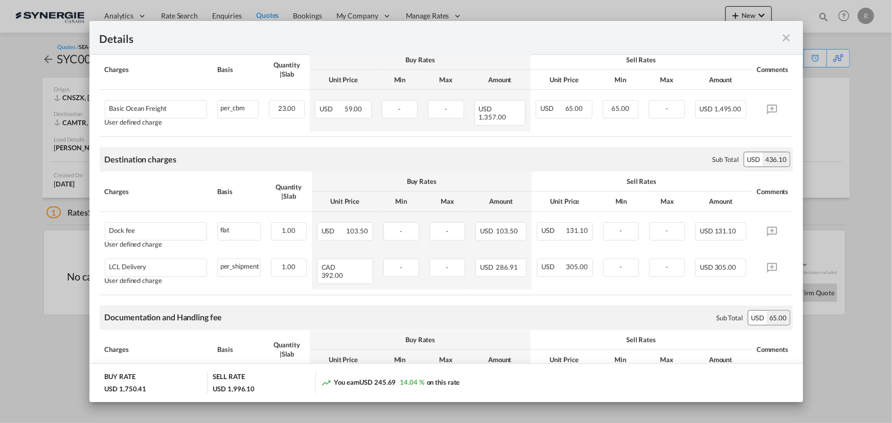
scroll to position [232, 0]
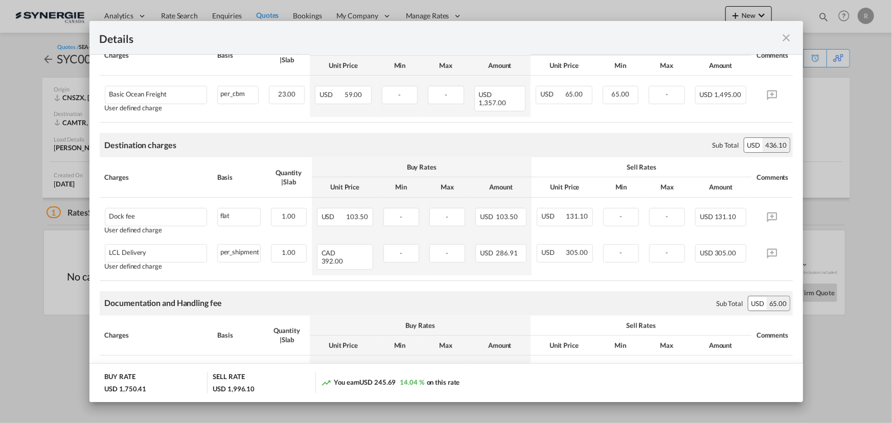
click at [787, 38] on md-icon "icon-close fg-AAA8AD m-0 cursor" at bounding box center [787, 38] width 12 height 12
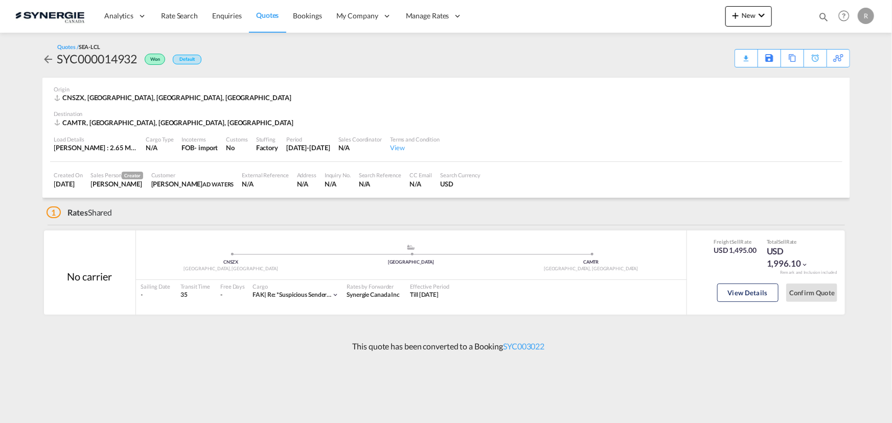
click at [822, 15] on md-icon "icon-magnify" at bounding box center [823, 16] width 11 height 11
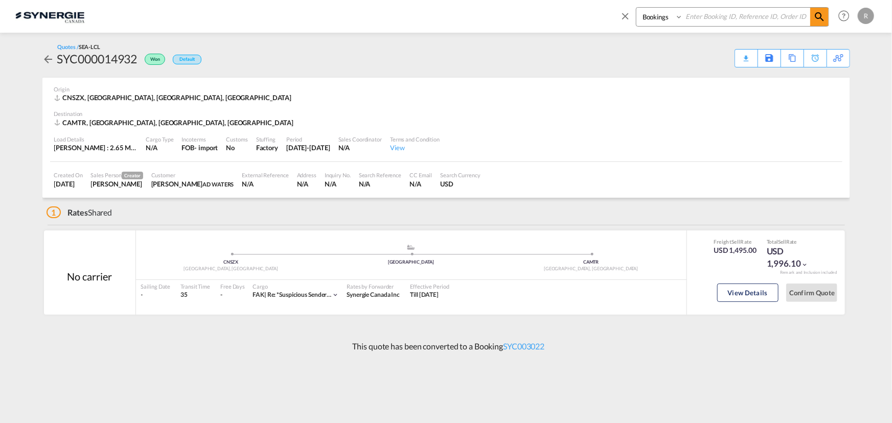
click at [673, 20] on select "Bookings Quotes Enquiries" at bounding box center [661, 17] width 49 height 18
select select "Quotes"
click at [637, 8] on select "Bookings Quotes Enquiries" at bounding box center [661, 17] width 49 height 18
click at [702, 21] on input at bounding box center [746, 17] width 127 height 18
type input "13671"
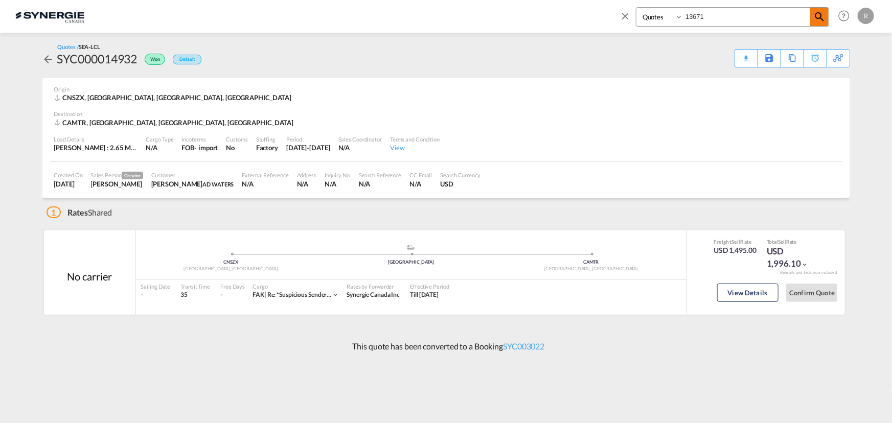
click at [816, 15] on md-icon "icon-magnify" at bounding box center [820, 17] width 12 height 12
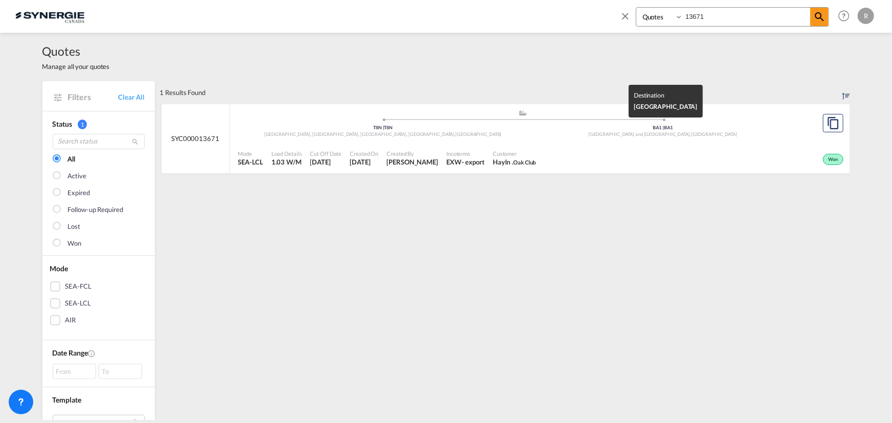
click at [691, 132] on span "[GEOGRAPHIC_DATA]" at bounding box center [714, 134] width 46 height 6
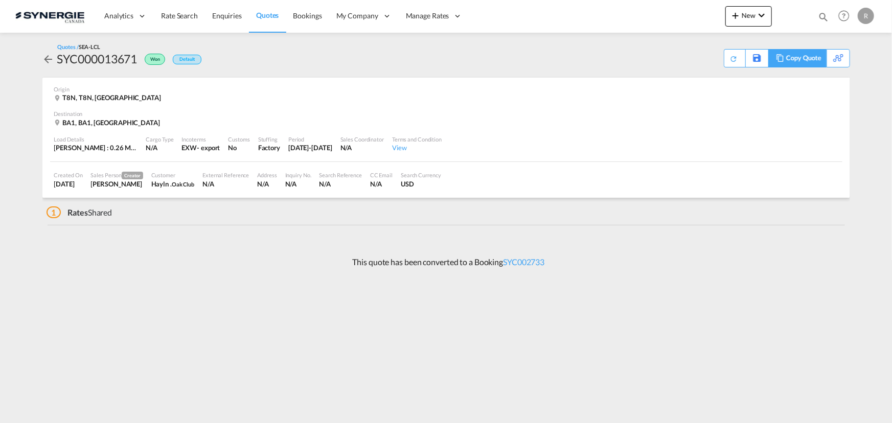
click at [797, 62] on div "Copy Quote" at bounding box center [803, 58] width 35 height 17
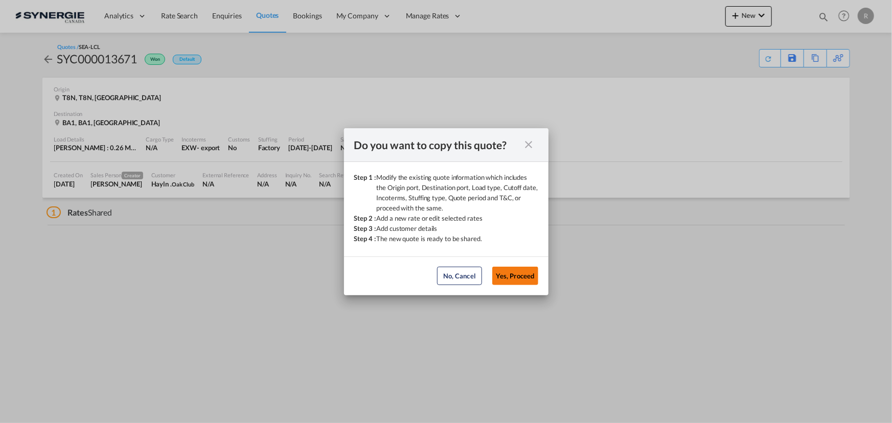
click at [532, 275] on button "Yes, Proceed" at bounding box center [515, 276] width 46 height 18
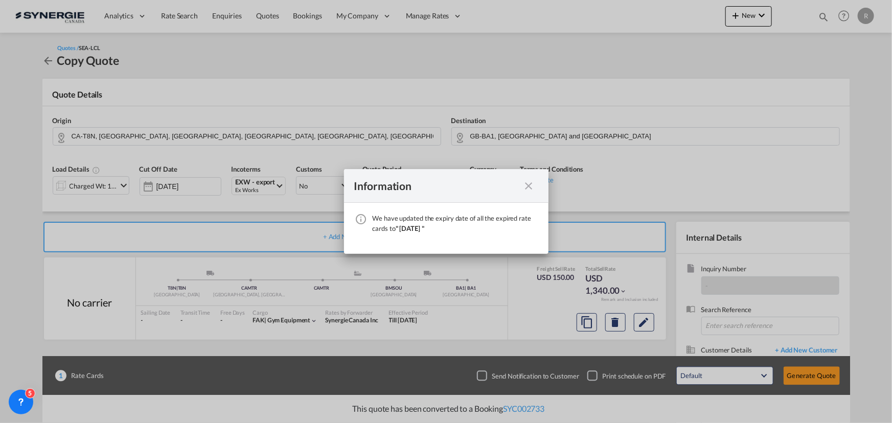
click at [644, 327] on div "Information We have updated the expiry date of all the expired rate cards to " …" at bounding box center [446, 211] width 892 height 423
click at [527, 186] on md-icon "icon-close fg-AAA8AD cursor" at bounding box center [529, 186] width 12 height 12
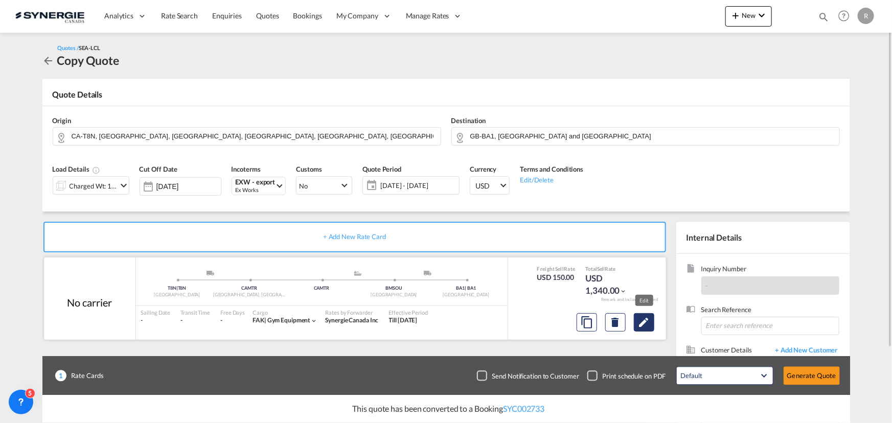
click at [642, 325] on md-icon "Edit" at bounding box center [644, 323] width 12 height 12
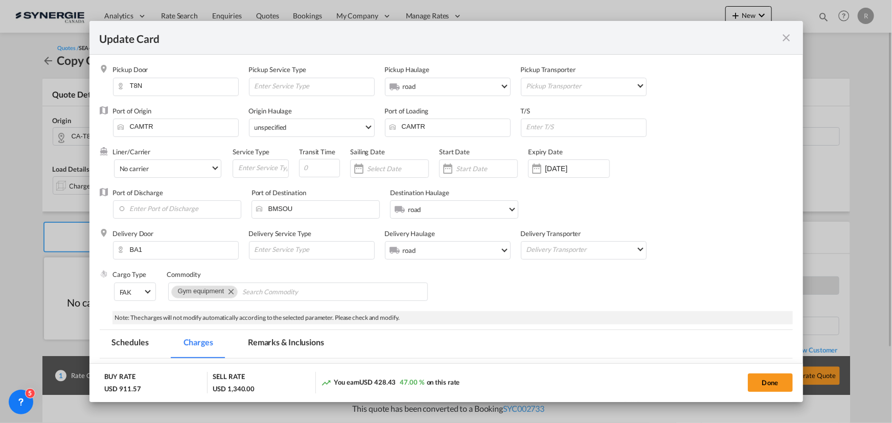
select select "per_w/m"
select select "flat"
select select "per_bl"
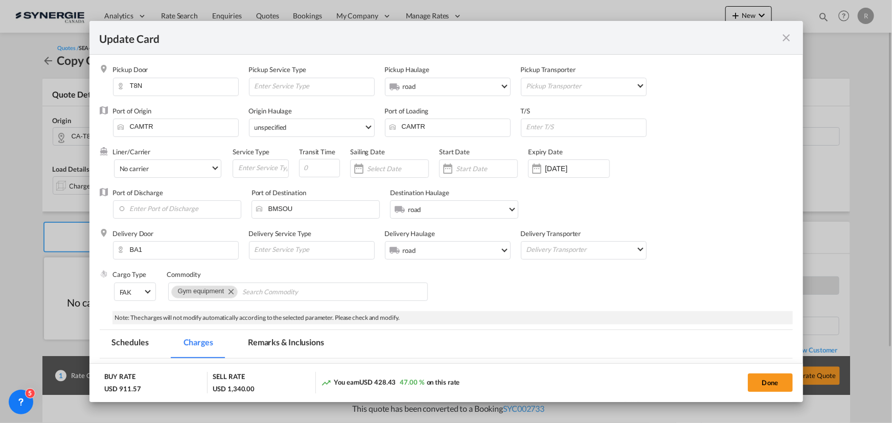
select select "per_bl"
select select "flat"
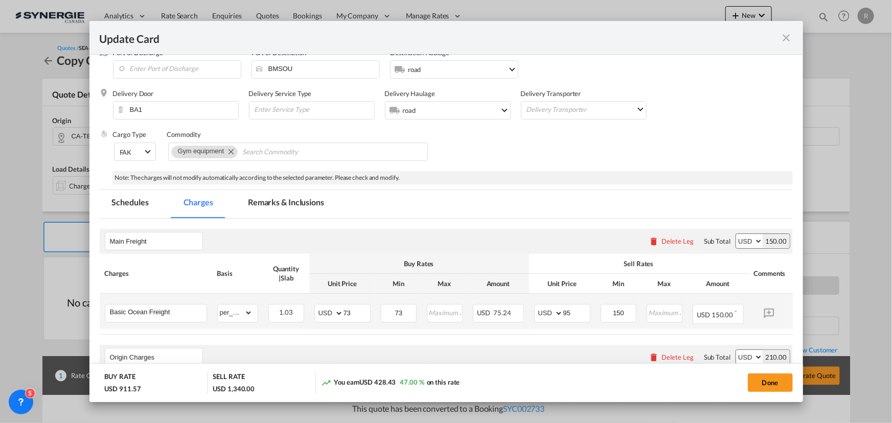
scroll to position [139, 0]
click at [280, 212] on md-tab-item "Remarks & Inclusions" at bounding box center [286, 205] width 101 height 28
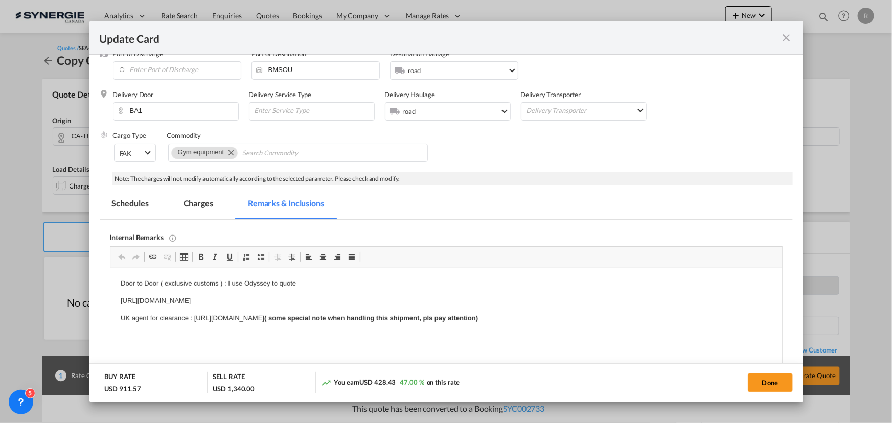
scroll to position [0, 0]
drag, startPoint x: 120, startPoint y: 298, endPoint x: 397, endPoint y: 296, distance: 277.7
copy p "[URL][DOMAIN_NAME]"
